Goal: Information Seeking & Learning: Learn about a topic

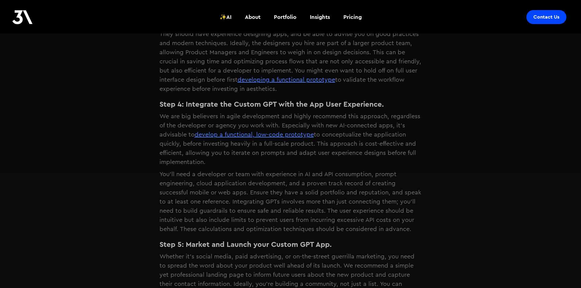
scroll to position [824, 0]
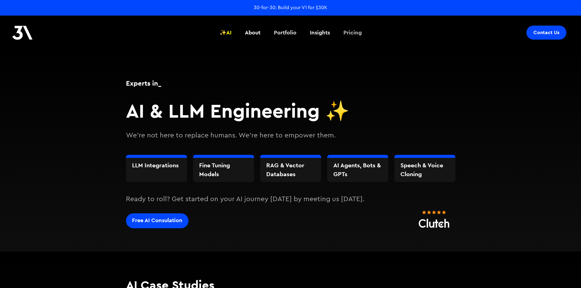
click at [351, 32] on div "Pricing" at bounding box center [353, 33] width 18 height 8
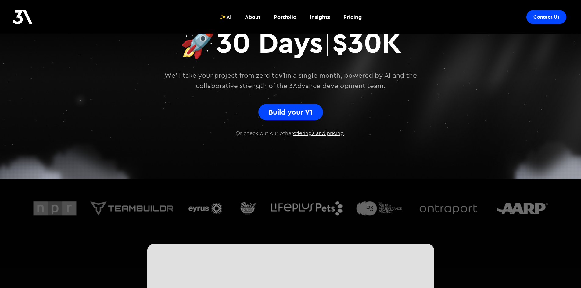
scroll to position [31, 0]
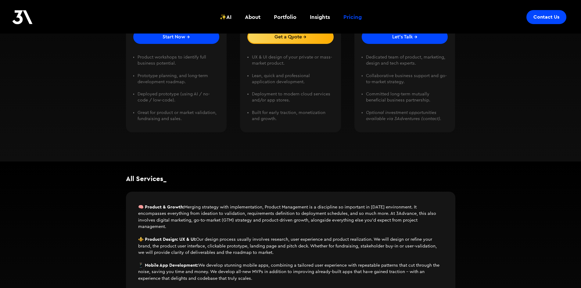
scroll to position [122, 0]
